Goal: Task Accomplishment & Management: Manage account settings

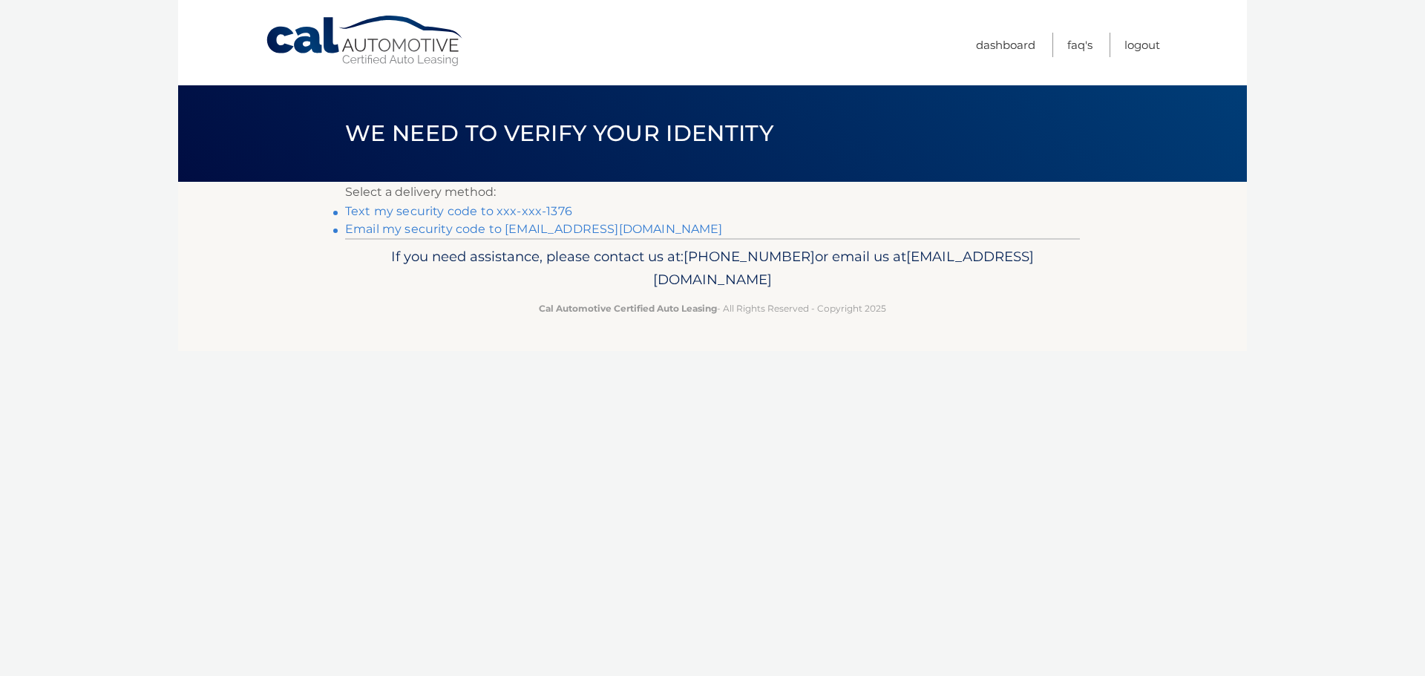
click at [505, 214] on link "Text my security code to xxx-xxx-1376" at bounding box center [458, 211] width 227 height 14
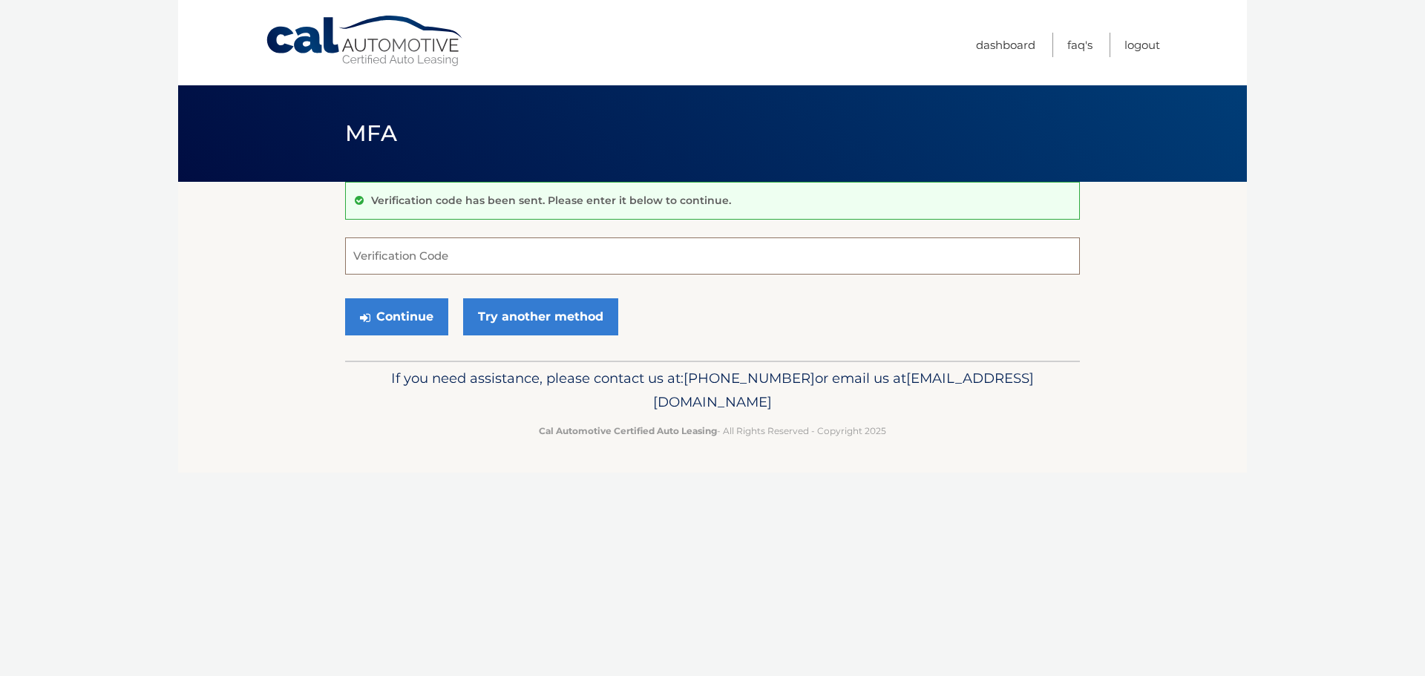
click at [468, 262] on input "Verification Code" at bounding box center [712, 256] width 735 height 37
type input "774362"
click at [393, 315] on button "Continue" at bounding box center [396, 316] width 103 height 37
click at [408, 312] on button "Continue" at bounding box center [396, 316] width 103 height 37
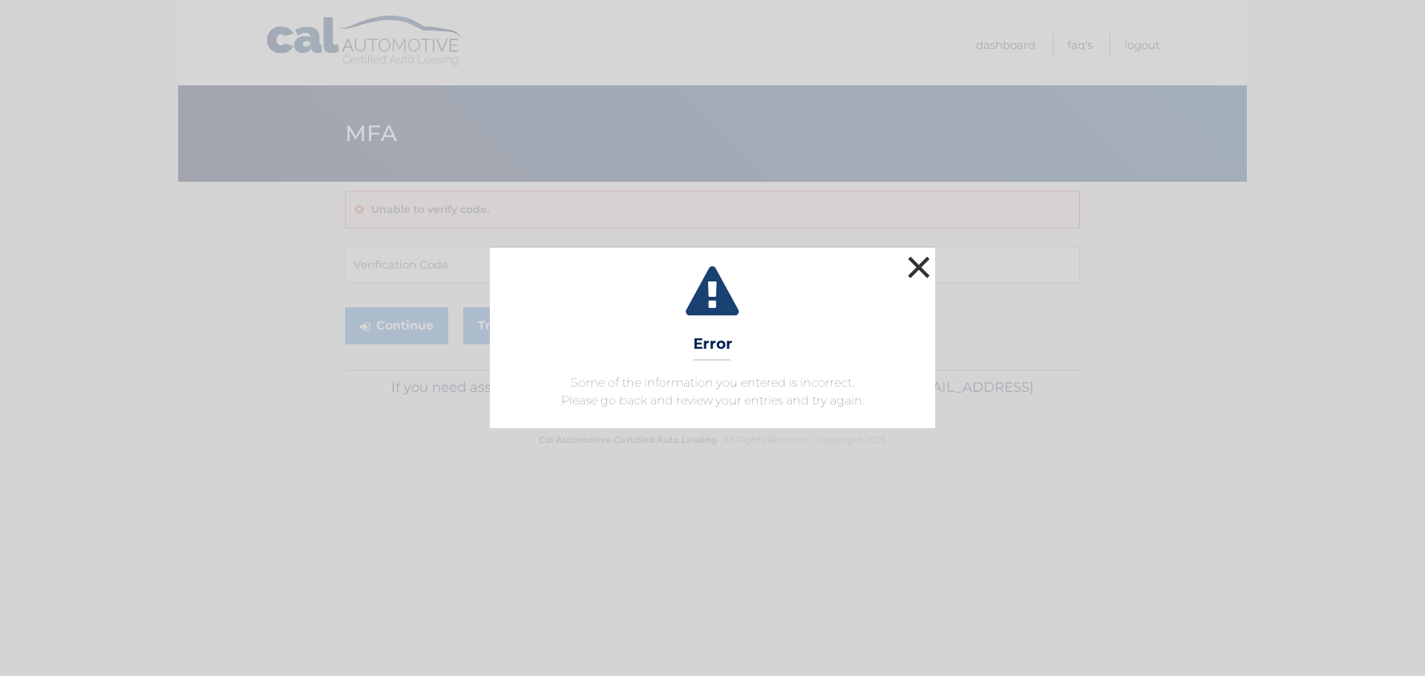
click at [926, 263] on button "×" at bounding box center [919, 267] width 30 height 30
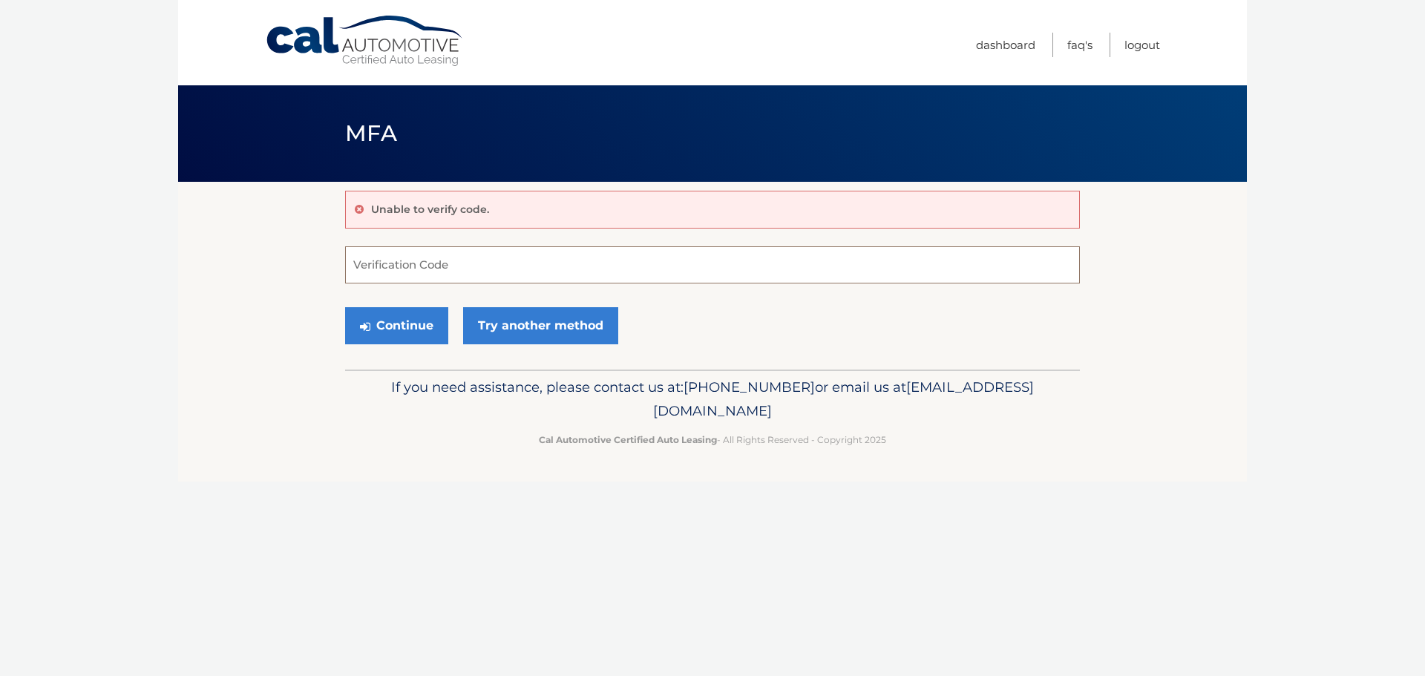
click at [542, 270] on input "Verification Code" at bounding box center [712, 264] width 735 height 37
type input "774362"
drag, startPoint x: 512, startPoint y: 211, endPoint x: 507, endPoint y: 223, distance: 13.6
click at [512, 211] on div "Unable to verify code." at bounding box center [712, 210] width 735 height 38
click at [414, 326] on button "Continue" at bounding box center [396, 325] width 103 height 37
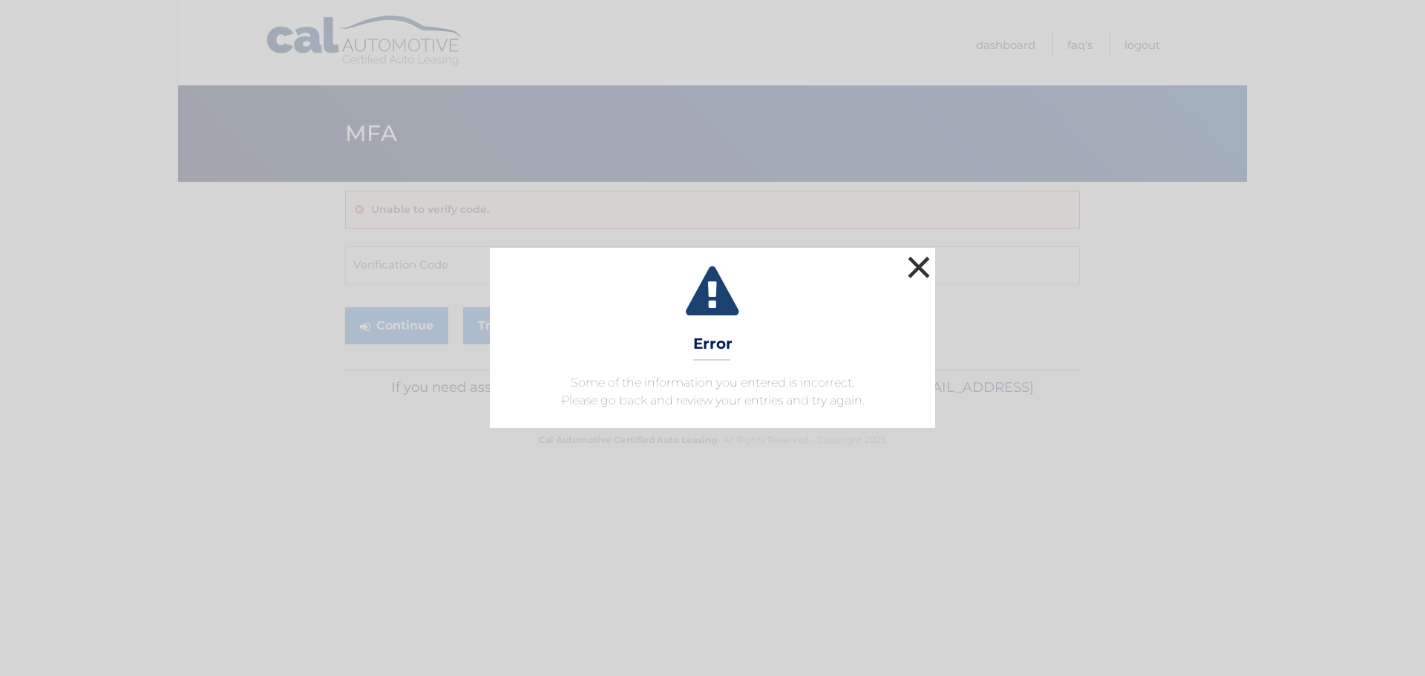
click at [924, 269] on button "×" at bounding box center [919, 267] width 30 height 30
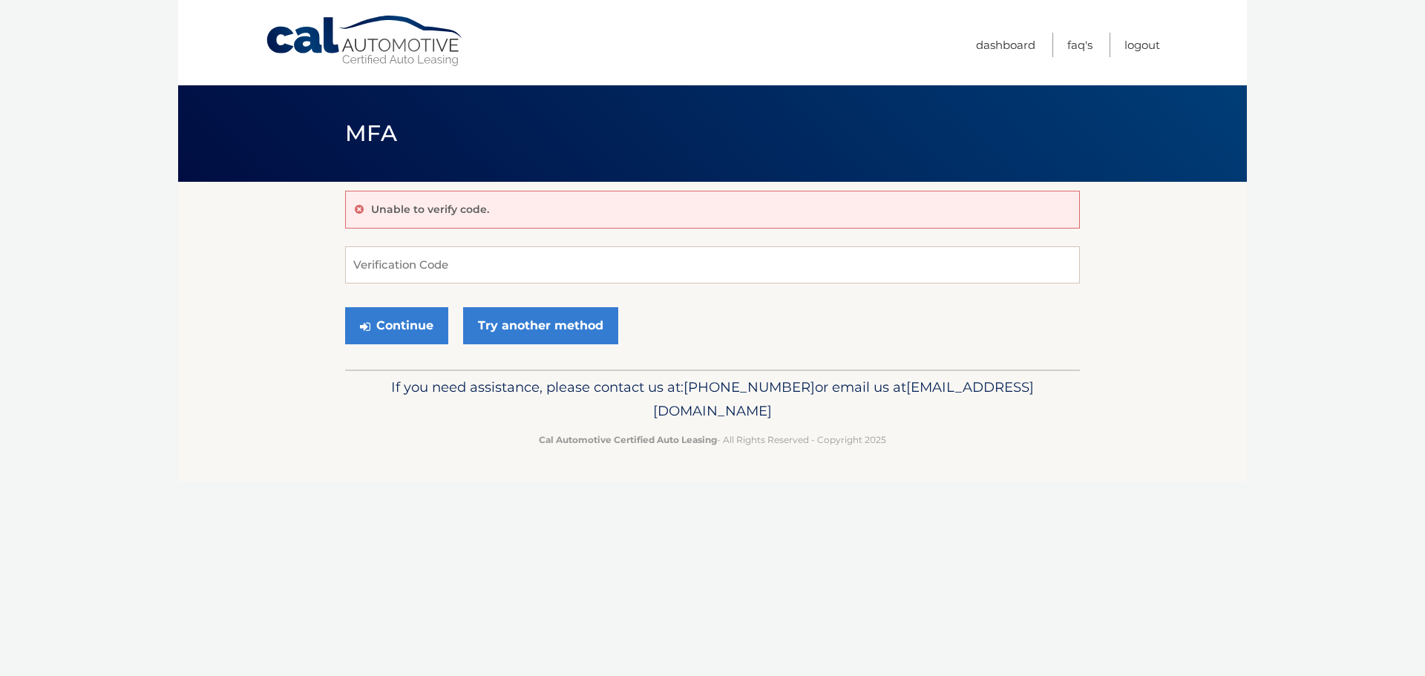
click at [681, 197] on div "Unable to verify code." at bounding box center [712, 210] width 735 height 38
click at [408, 265] on input "Verification Code" at bounding box center [712, 264] width 735 height 37
type input "774362"
click at [385, 328] on button "Continue" at bounding box center [396, 325] width 103 height 37
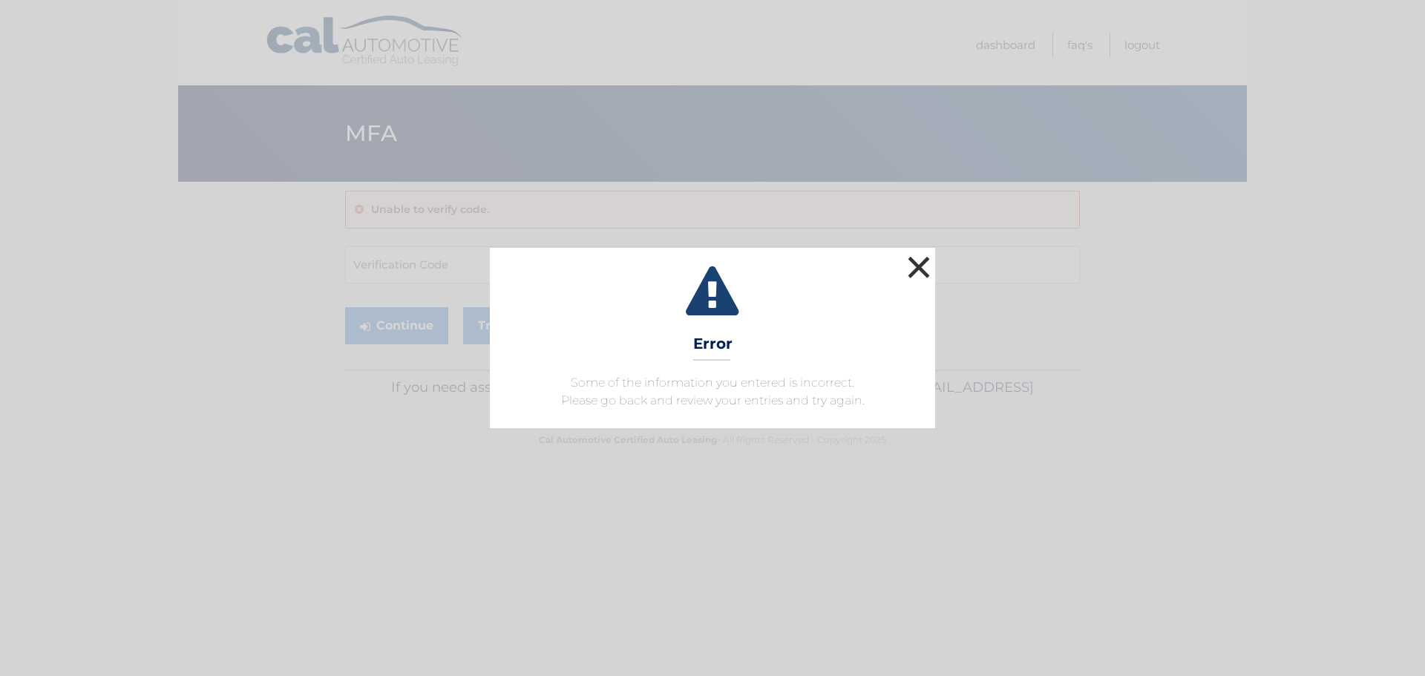
click at [906, 262] on button "×" at bounding box center [919, 267] width 30 height 30
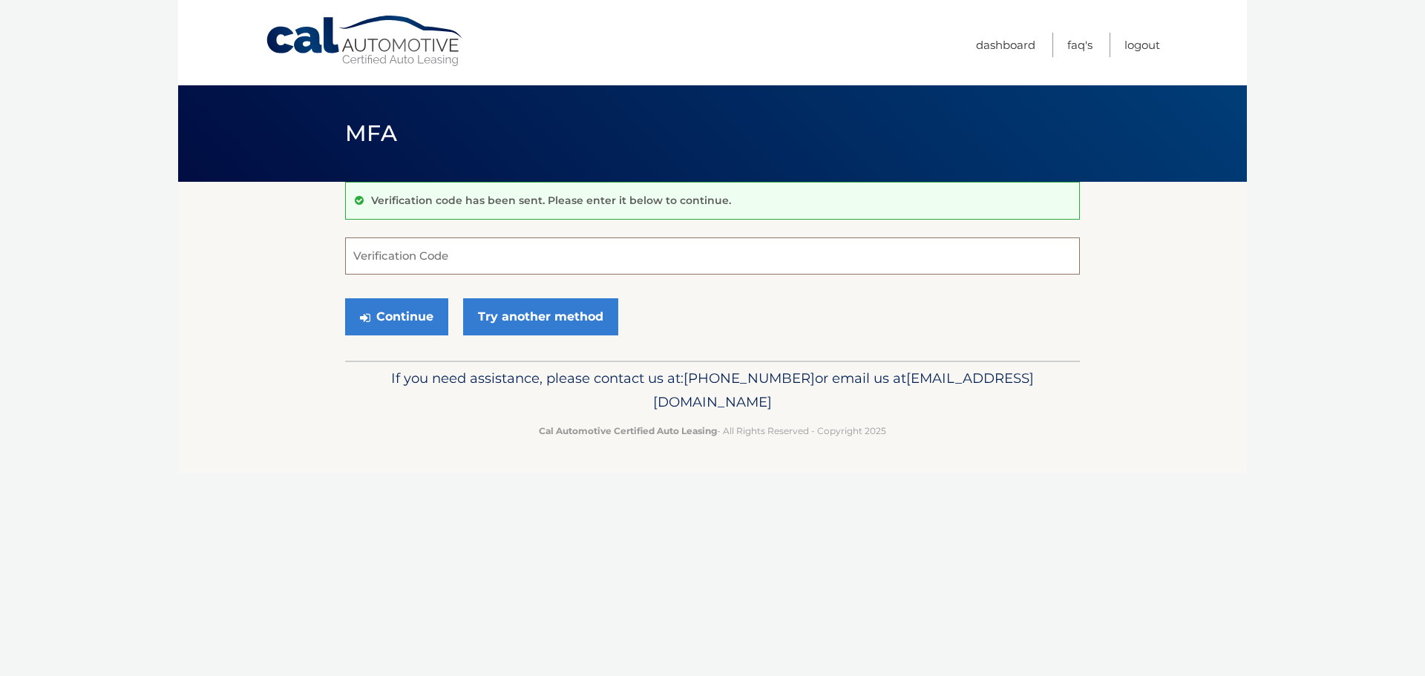
click at [450, 261] on input "Verification Code" at bounding box center [712, 256] width 735 height 37
type input "774362"
click at [431, 318] on button "Continue" at bounding box center [396, 316] width 103 height 37
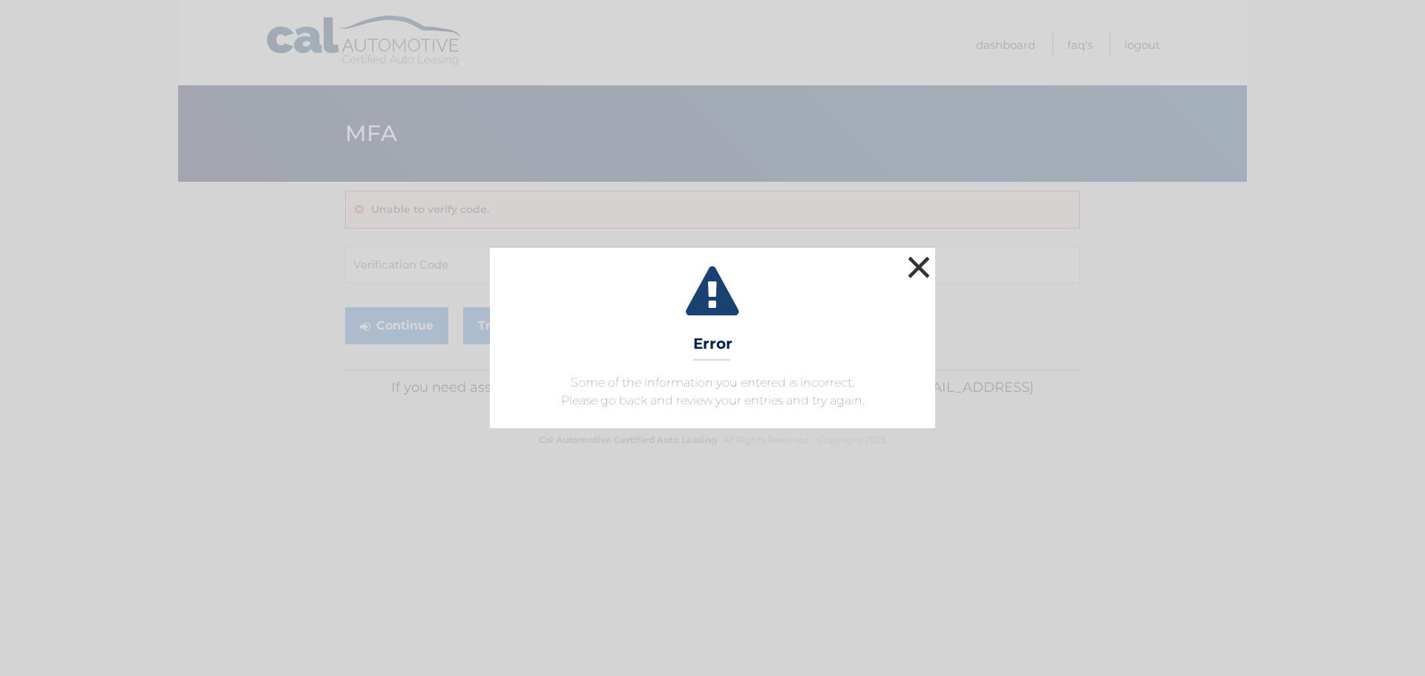
click at [906, 266] on button "×" at bounding box center [919, 267] width 30 height 30
click at [912, 256] on button "×" at bounding box center [919, 267] width 30 height 30
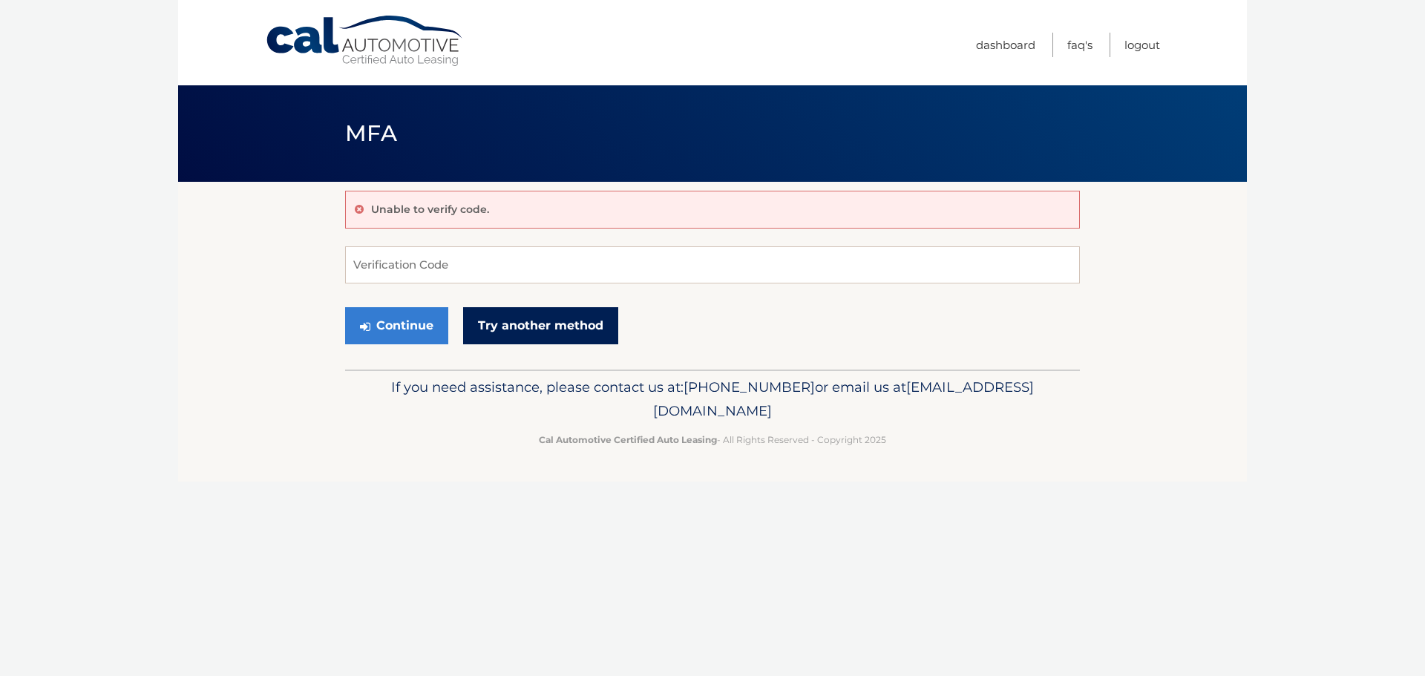
click at [512, 327] on link "Try another method" at bounding box center [540, 325] width 155 height 37
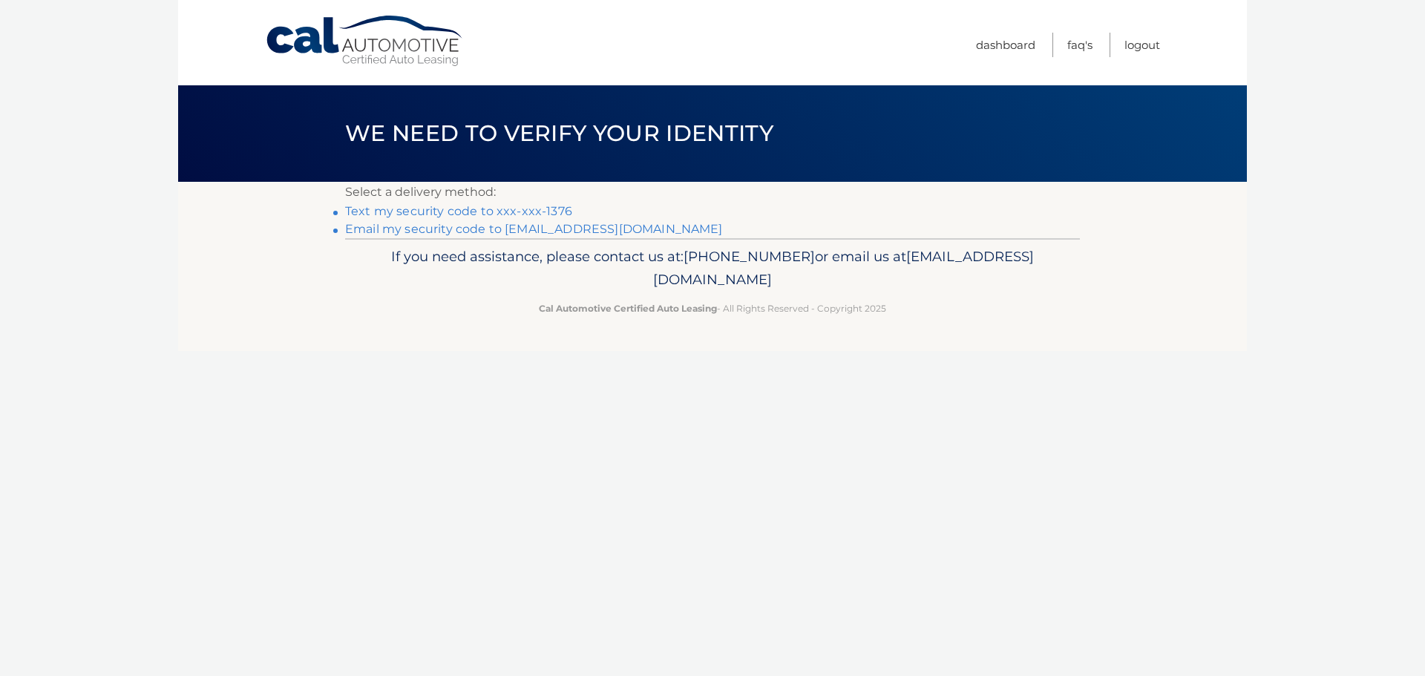
click at [511, 212] on link "Text my security code to xxx-xxx-1376" at bounding box center [458, 211] width 227 height 14
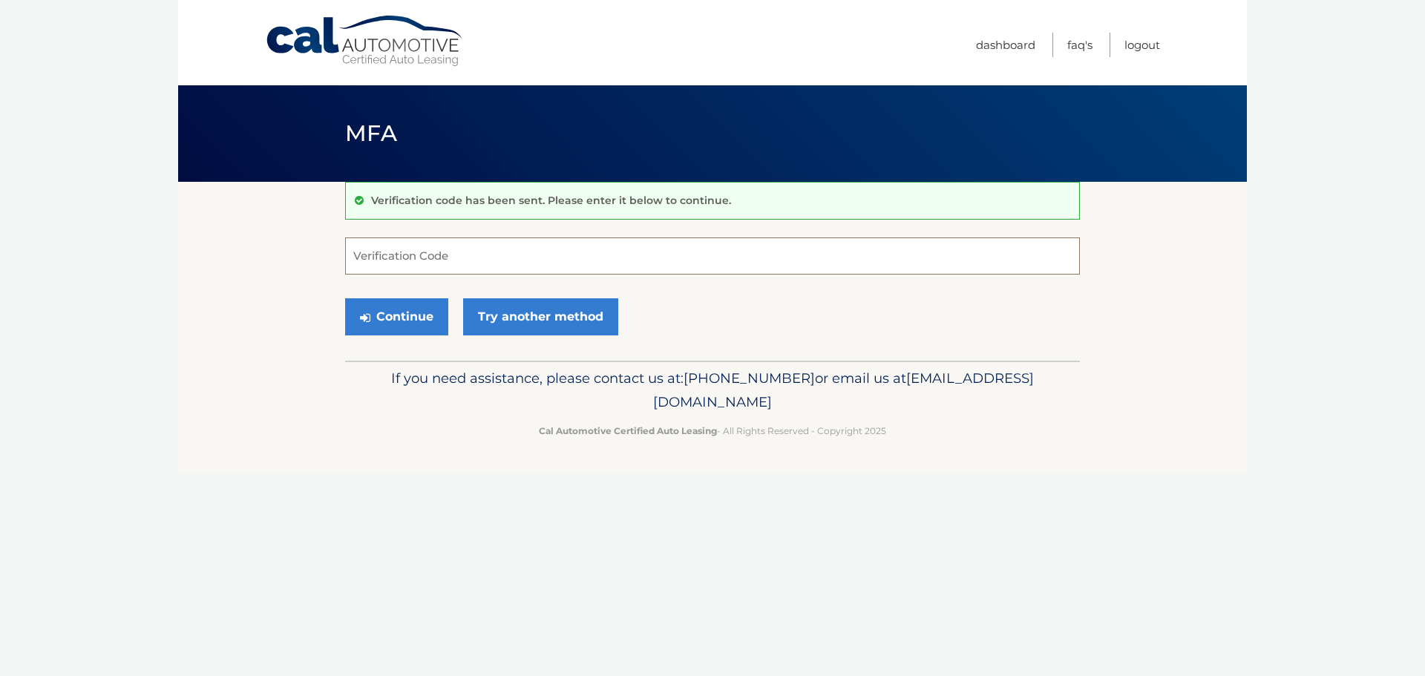
click at [456, 254] on input "Verification Code" at bounding box center [712, 256] width 735 height 37
type input "604696"
click at [377, 312] on button "Continue" at bounding box center [396, 316] width 103 height 37
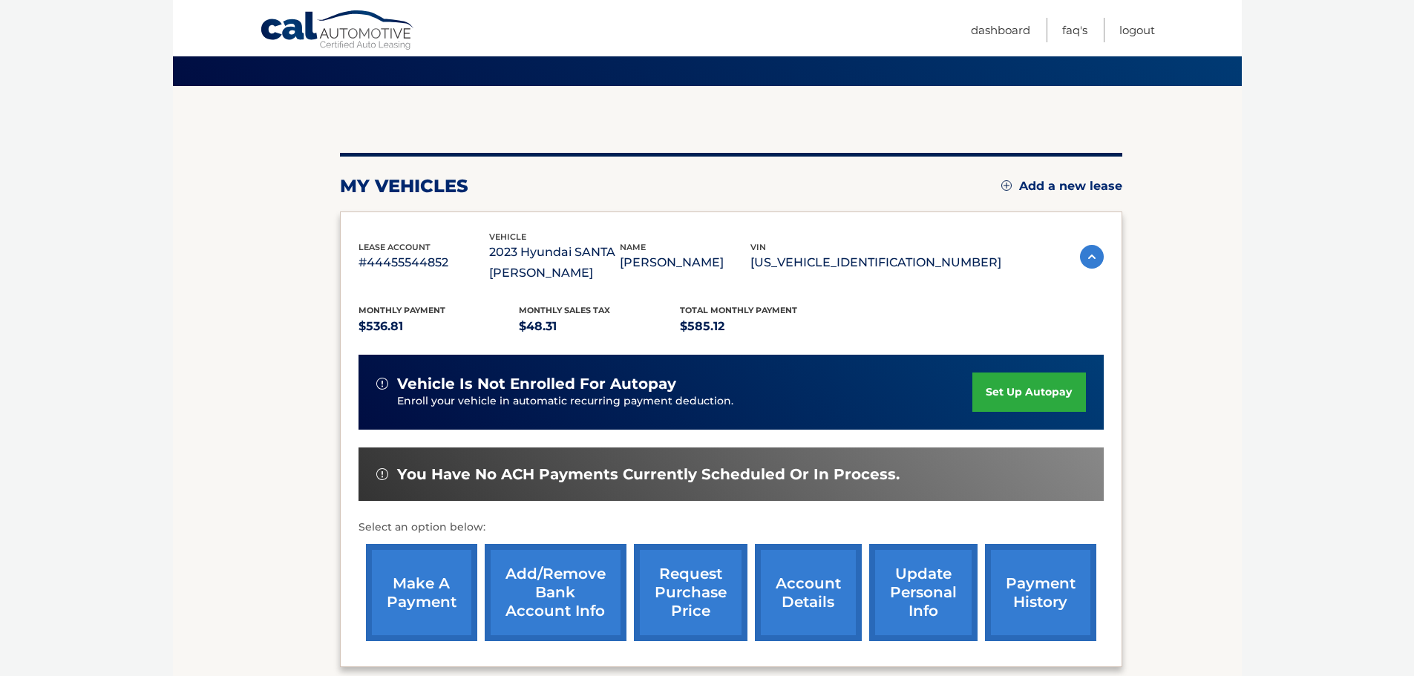
scroll to position [244, 0]
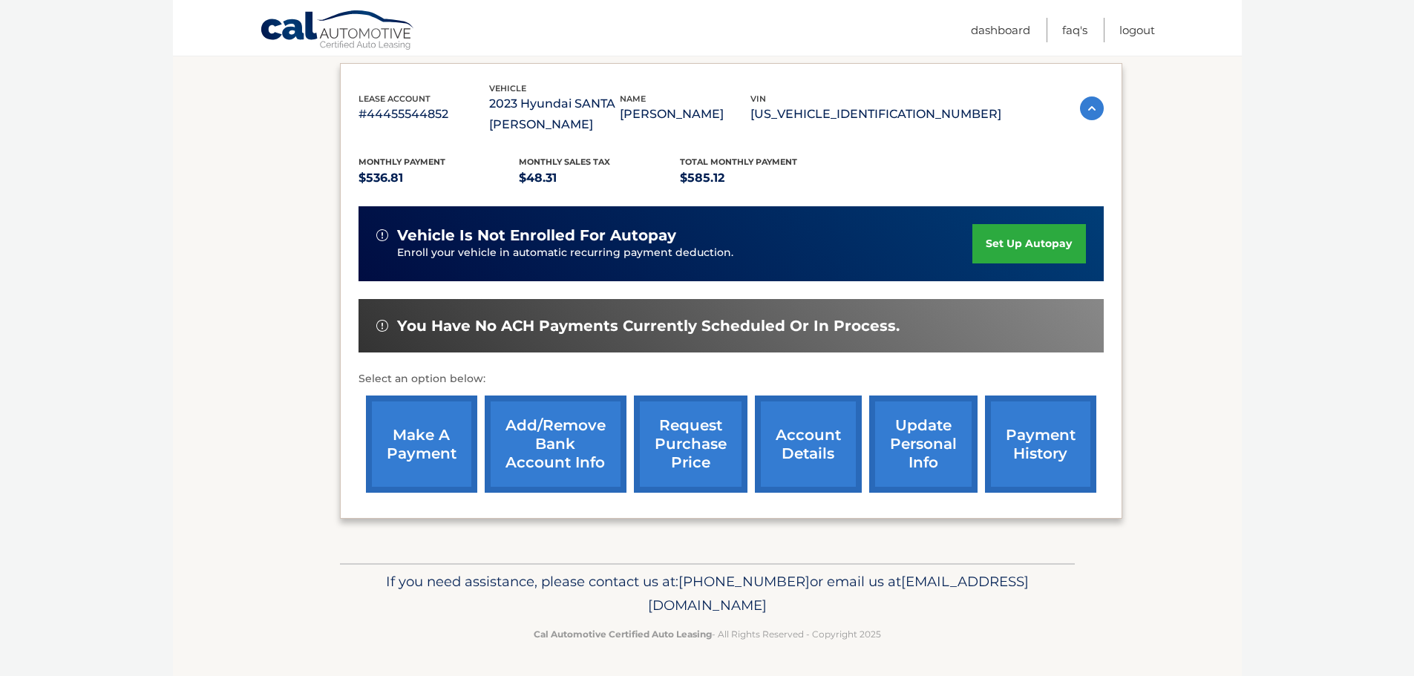
click at [457, 441] on link "make a payment" at bounding box center [421, 444] width 111 height 97
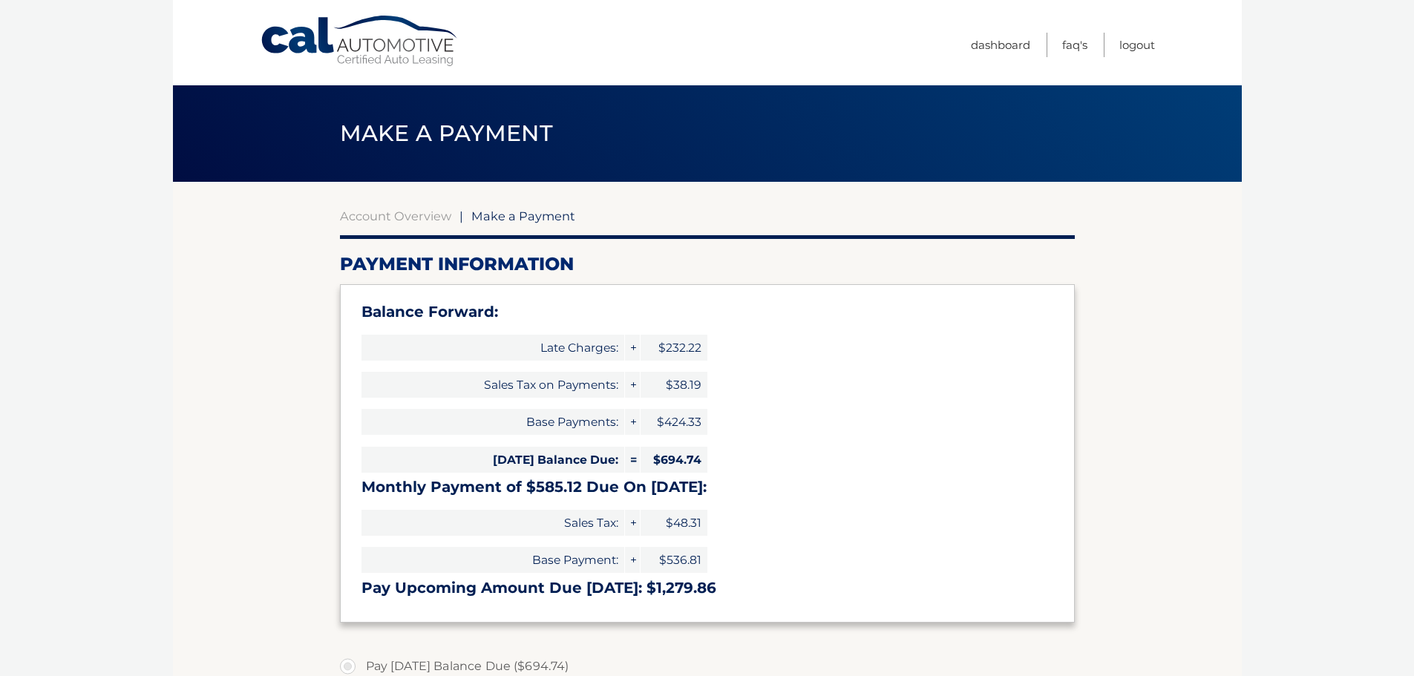
select select "YmNmMTI5MzQtYzQ0ZS00ZmI1LTg3MTMtNWU0OGVlNDdmMmVm"
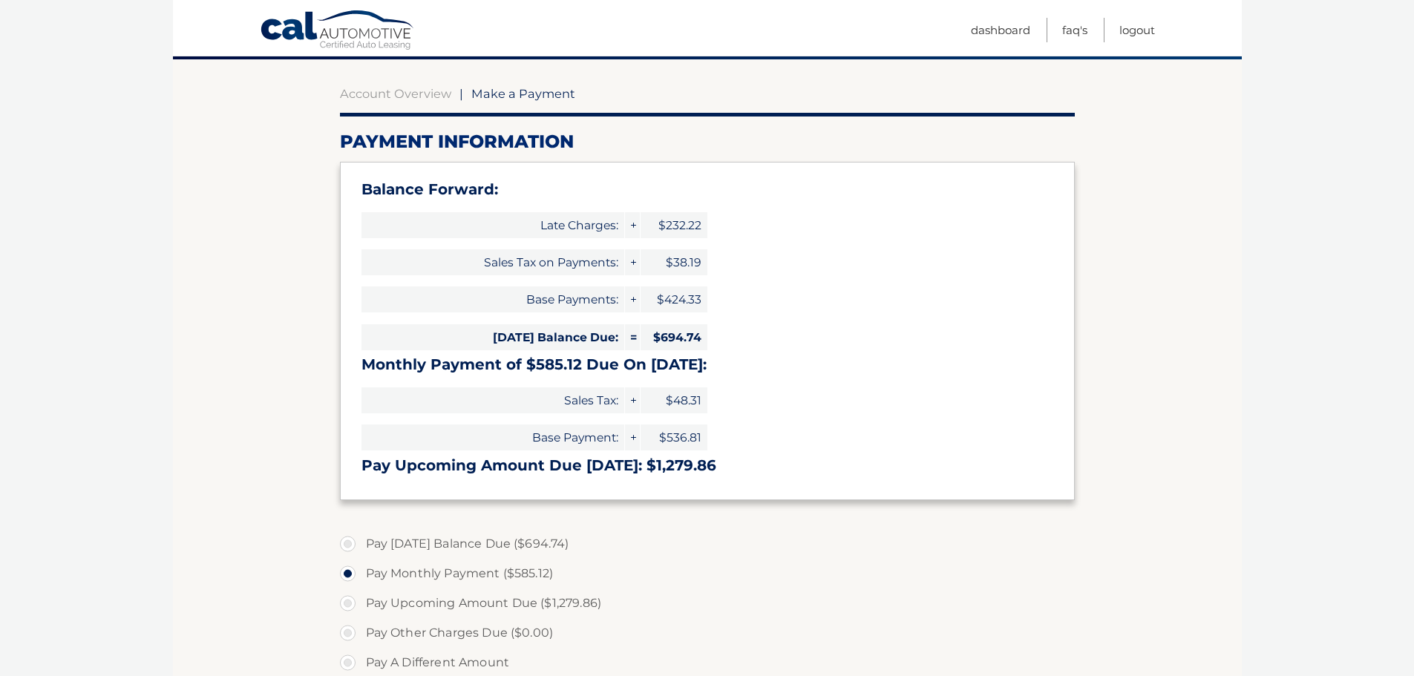
scroll to position [148, 0]
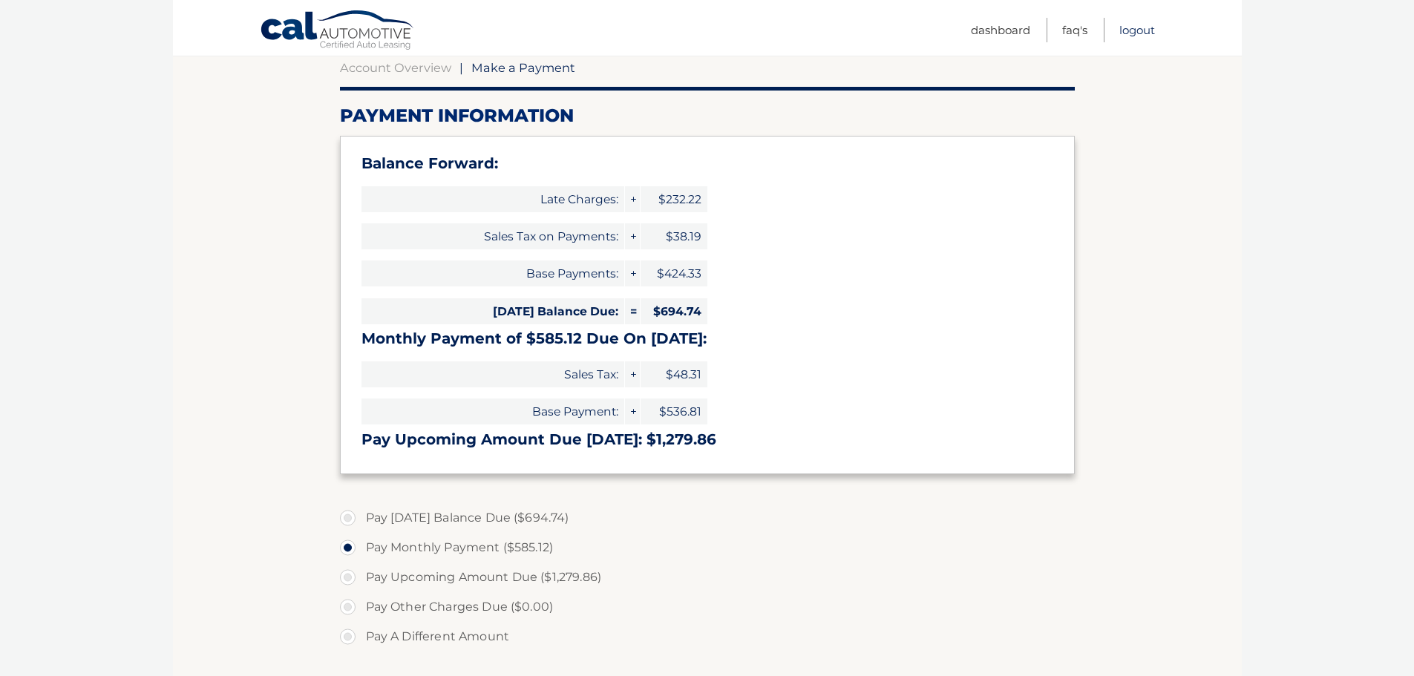
click at [1138, 28] on link "Logout" at bounding box center [1137, 30] width 36 height 24
